Goal: Find specific page/section: Find specific page/section

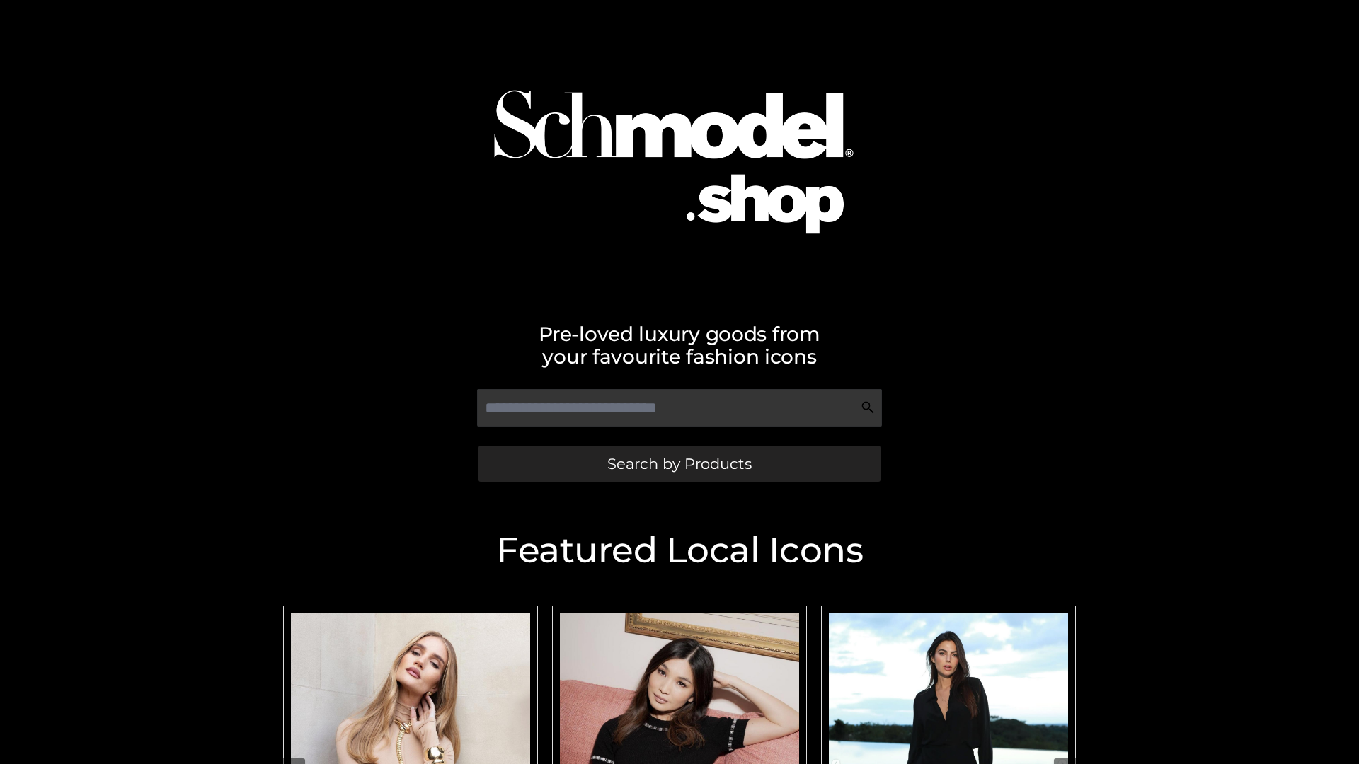
click at [679, 464] on span "Search by Products" at bounding box center [679, 463] width 144 height 15
